Goal: Task Accomplishment & Management: Manage account settings

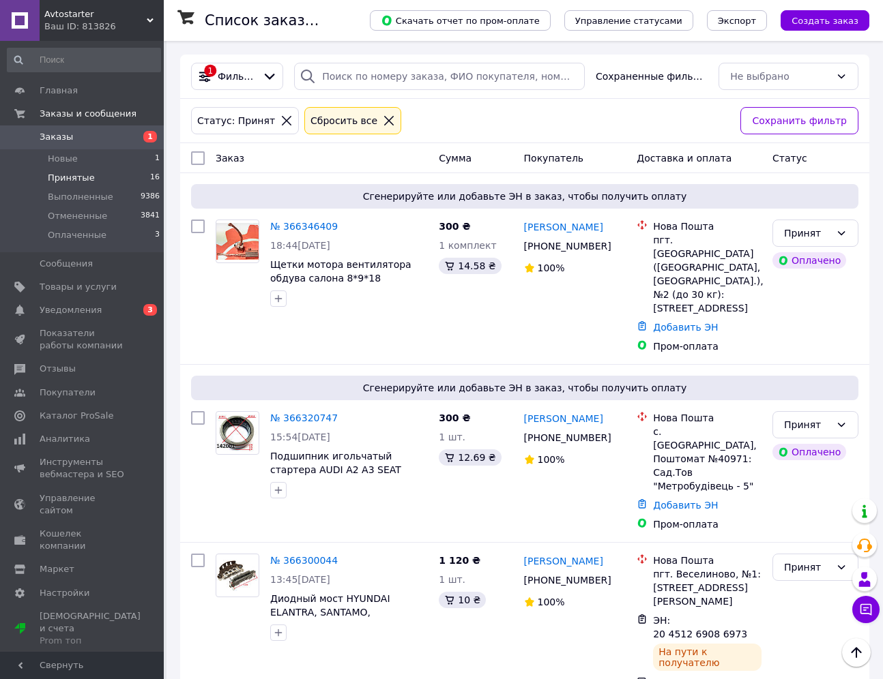
scroll to position [454, 0]
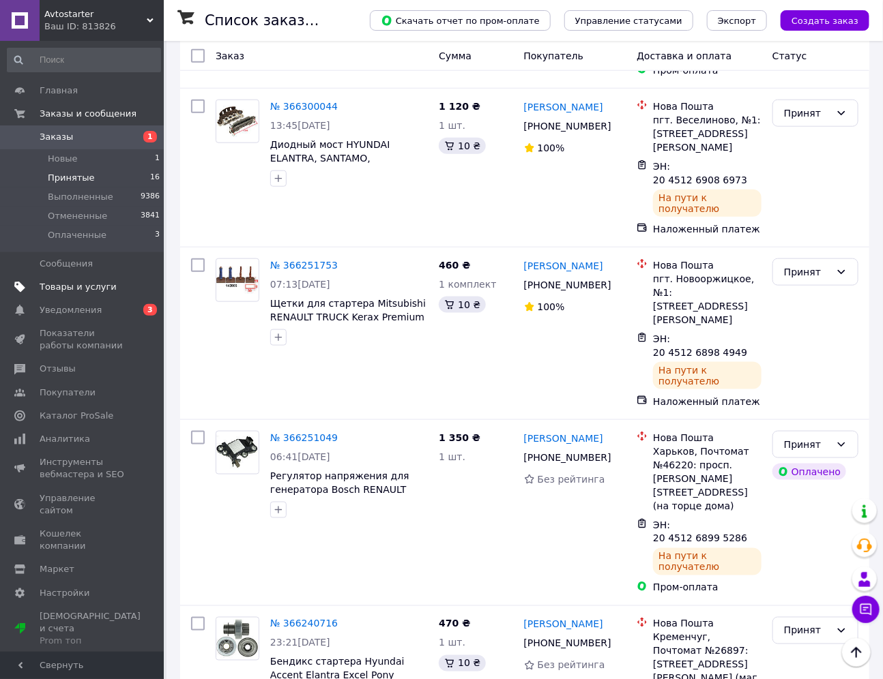
click at [52, 285] on span "Товары и услуги" at bounding box center [78, 287] width 77 height 12
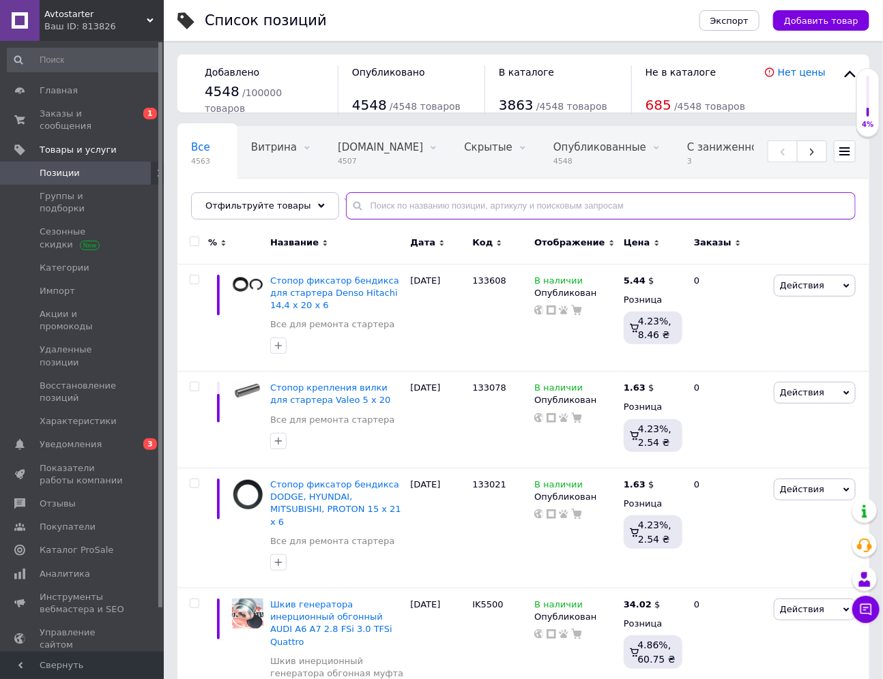
click at [396, 203] on input "text" at bounding box center [600, 205] width 509 height 27
paste input "136796"
type input "136796"
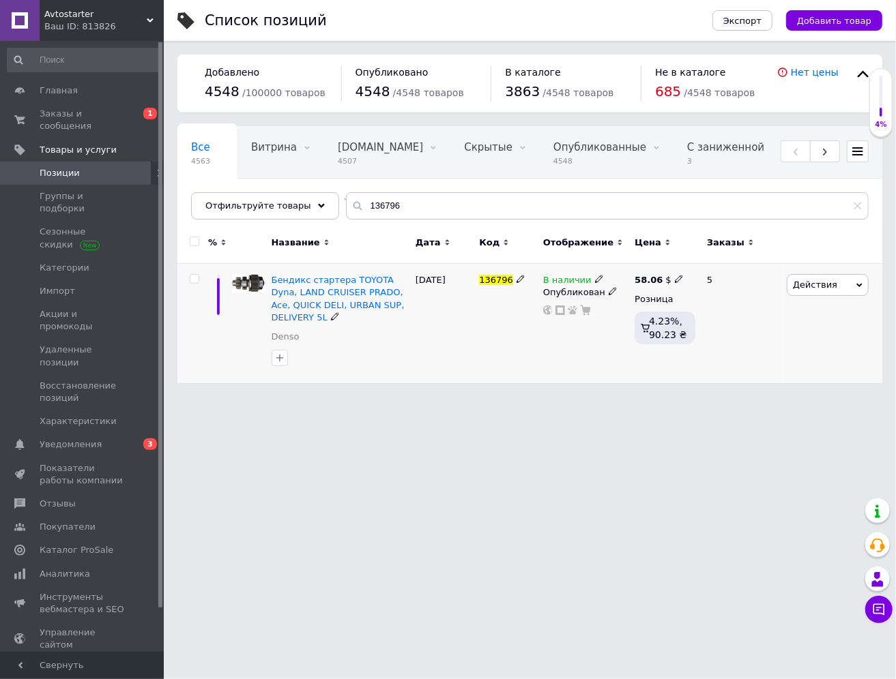
click at [675, 281] on icon at bounding box center [679, 279] width 8 height 8
drag, startPoint x: 733, startPoint y: 263, endPoint x: 691, endPoint y: 261, distance: 42.3
click at [691, 261] on input "58.06" at bounding box center [741, 264] width 104 height 27
type input "44.9"
click at [877, 226] on div at bounding box center [832, 245] width 99 height 38
